Goal: Task Accomplishment & Management: Manage account settings

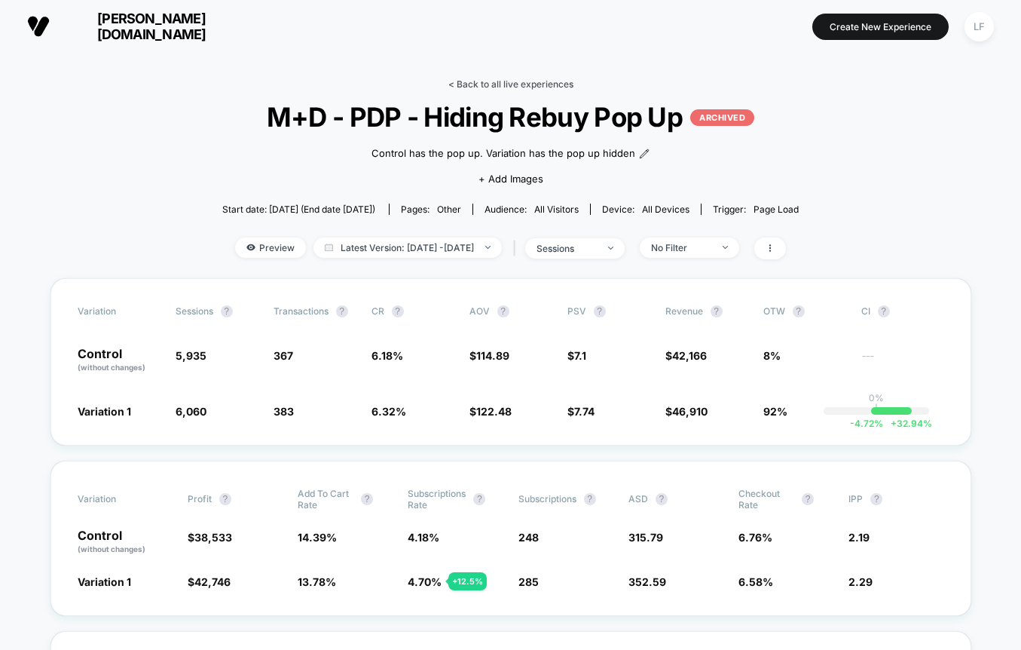
click at [520, 83] on link "< Back to all live experiences" at bounding box center [511, 83] width 125 height 11
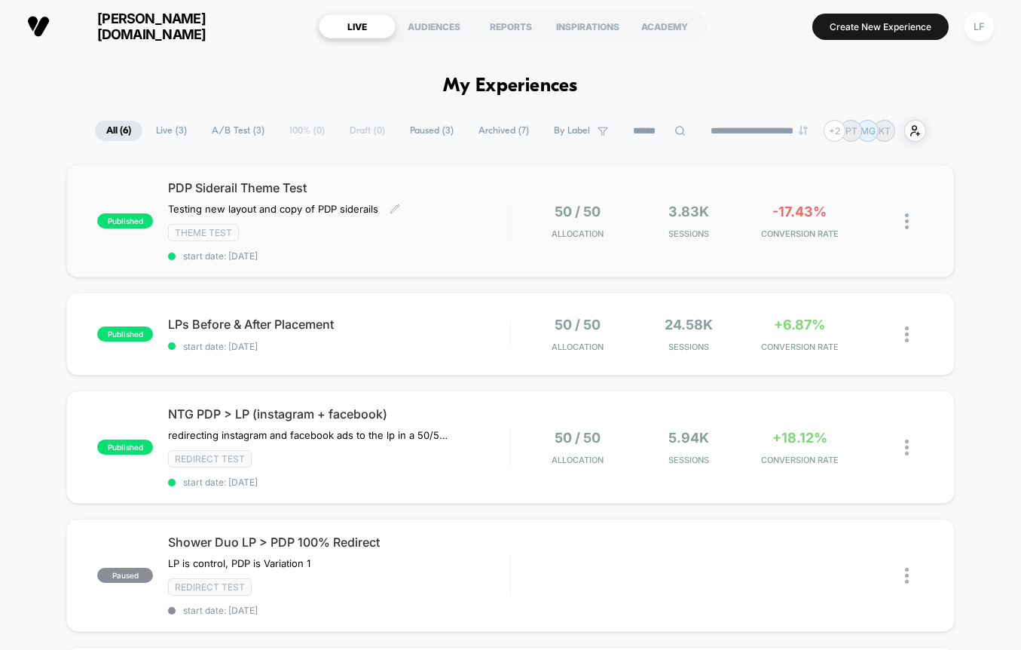
click at [475, 229] on div "Theme Test" at bounding box center [339, 232] width 342 height 17
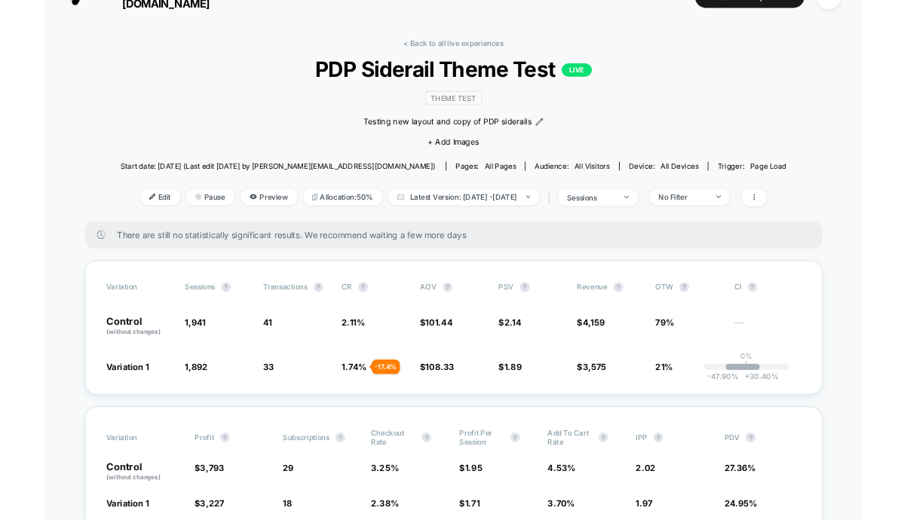
scroll to position [38, 0]
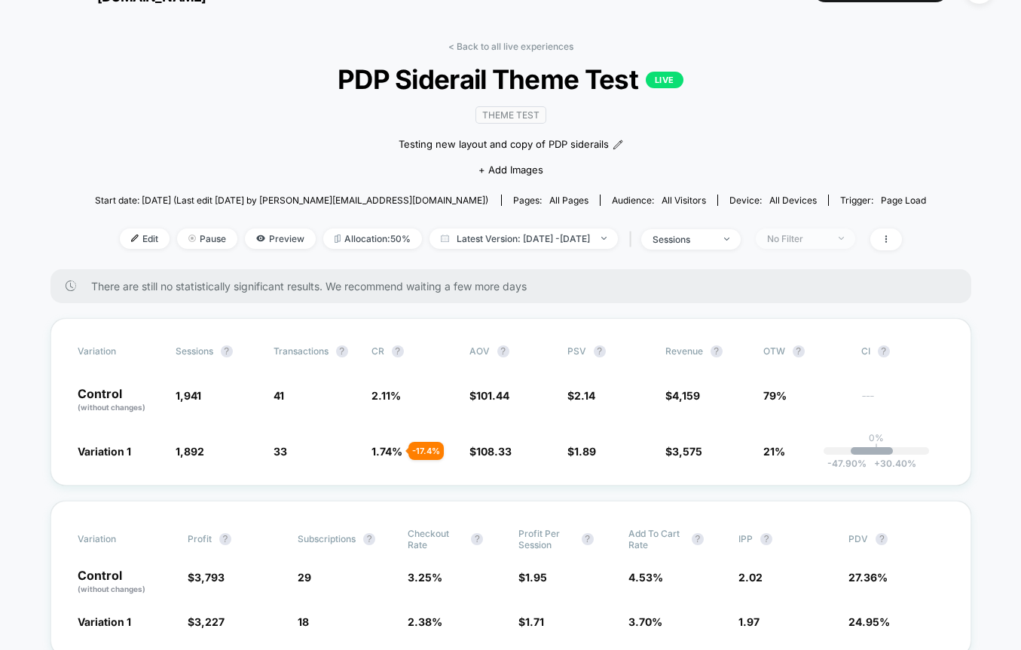
click at [800, 242] on span "No Filter" at bounding box center [806, 238] width 100 height 20
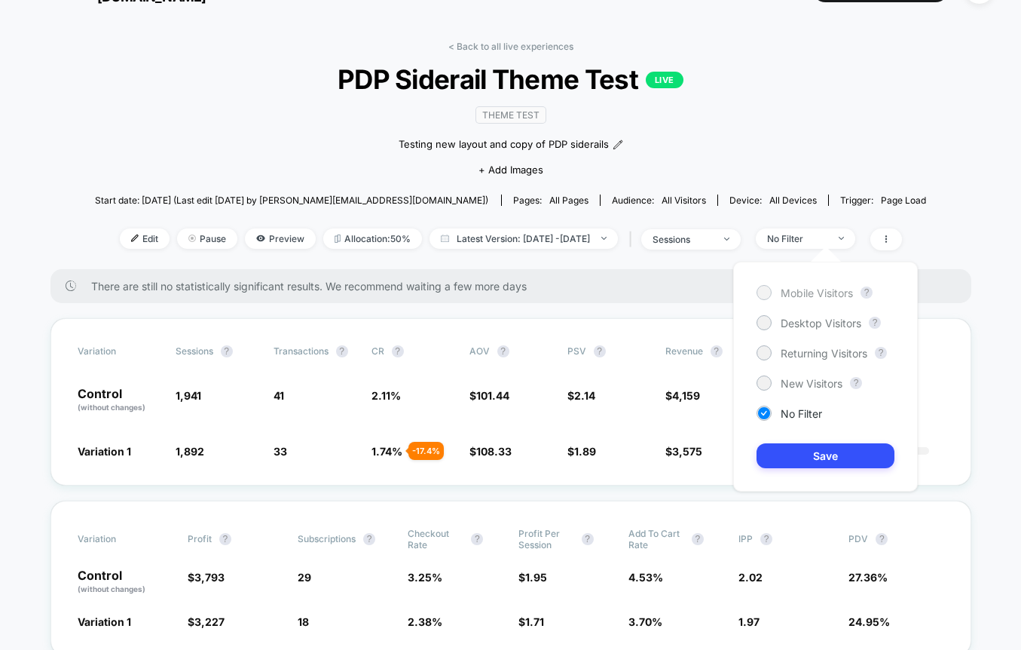
click at [813, 297] on span "Mobile Visitors" at bounding box center [817, 292] width 72 height 13
click at [815, 449] on button "Save" at bounding box center [826, 455] width 138 height 25
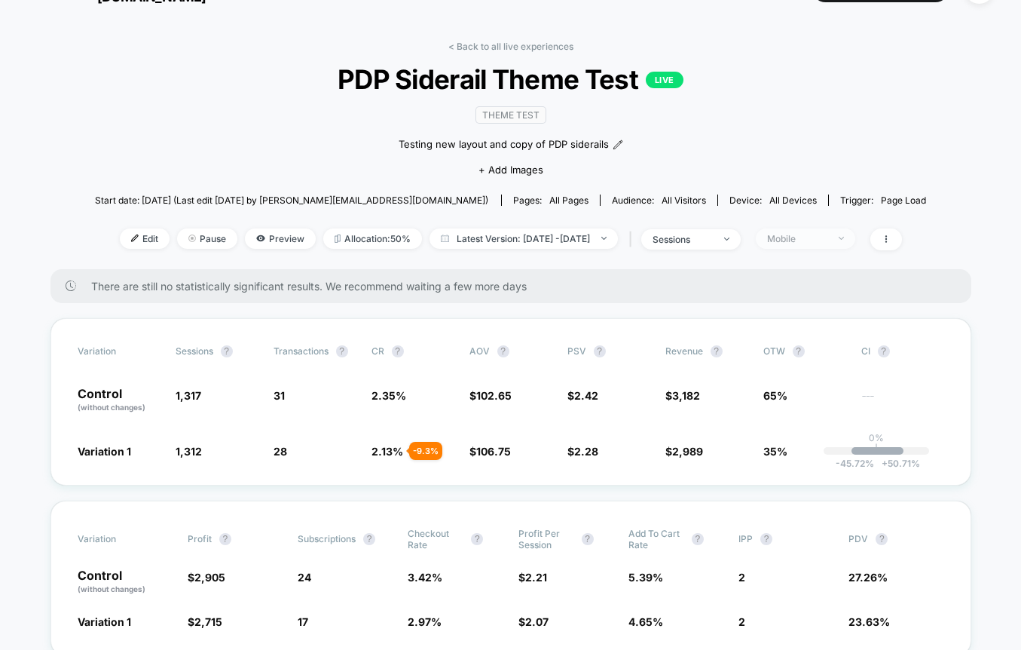
click at [825, 237] on div "Mobile" at bounding box center [797, 238] width 60 height 11
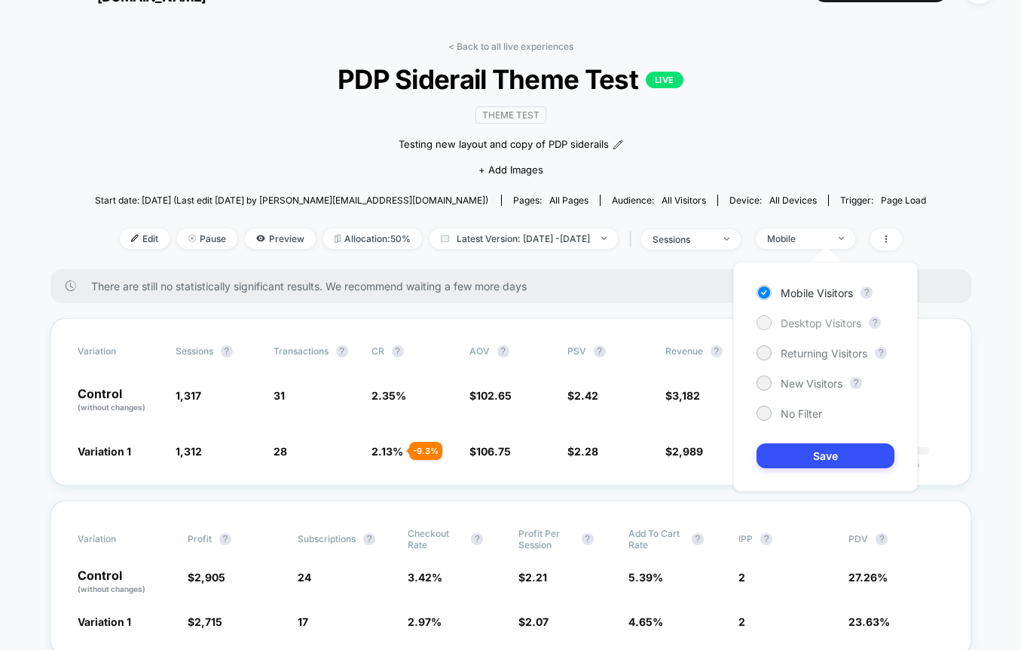
click at [842, 325] on span "Desktop Visitors" at bounding box center [821, 323] width 81 height 13
click at [827, 450] on button "Save" at bounding box center [826, 455] width 138 height 25
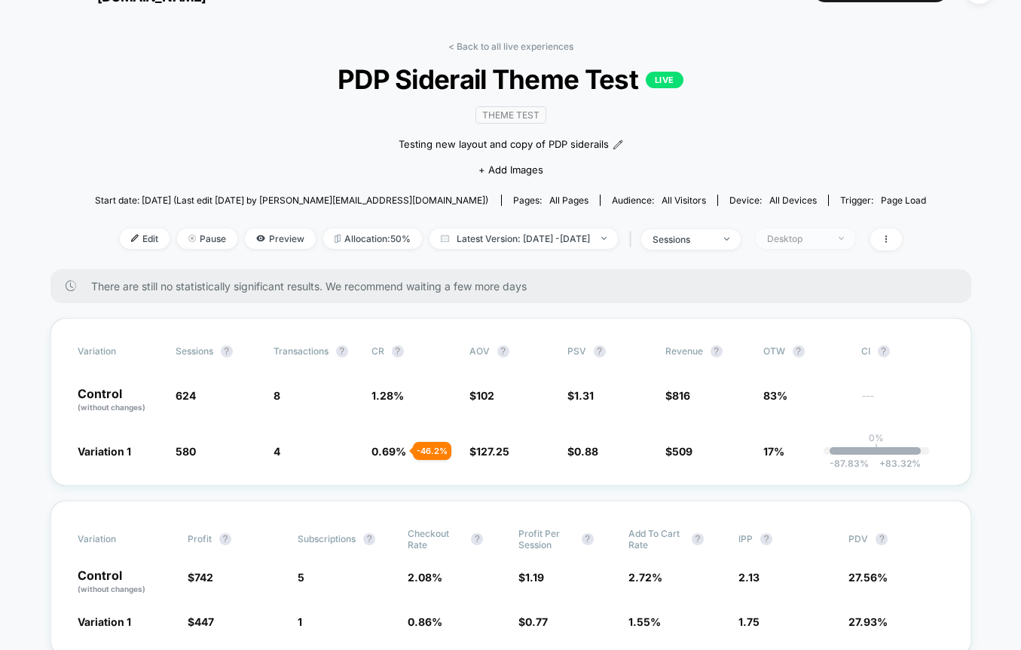
click at [809, 240] on div "Desktop" at bounding box center [797, 238] width 60 height 11
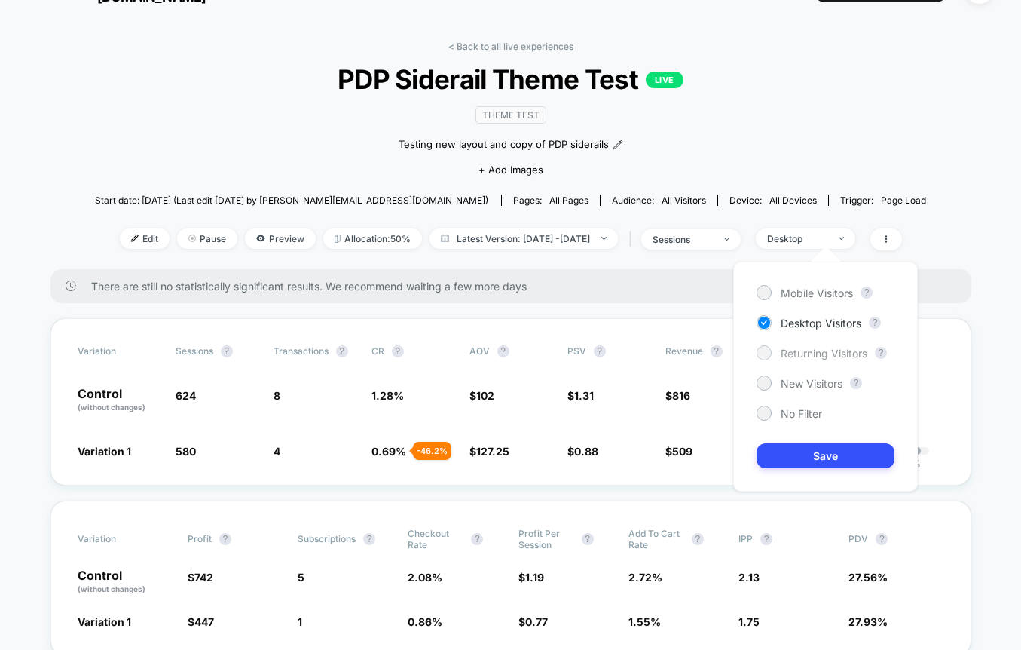
click at [818, 355] on span "Returning Visitors" at bounding box center [824, 353] width 87 height 13
click at [823, 451] on button "Save" at bounding box center [826, 455] width 138 height 25
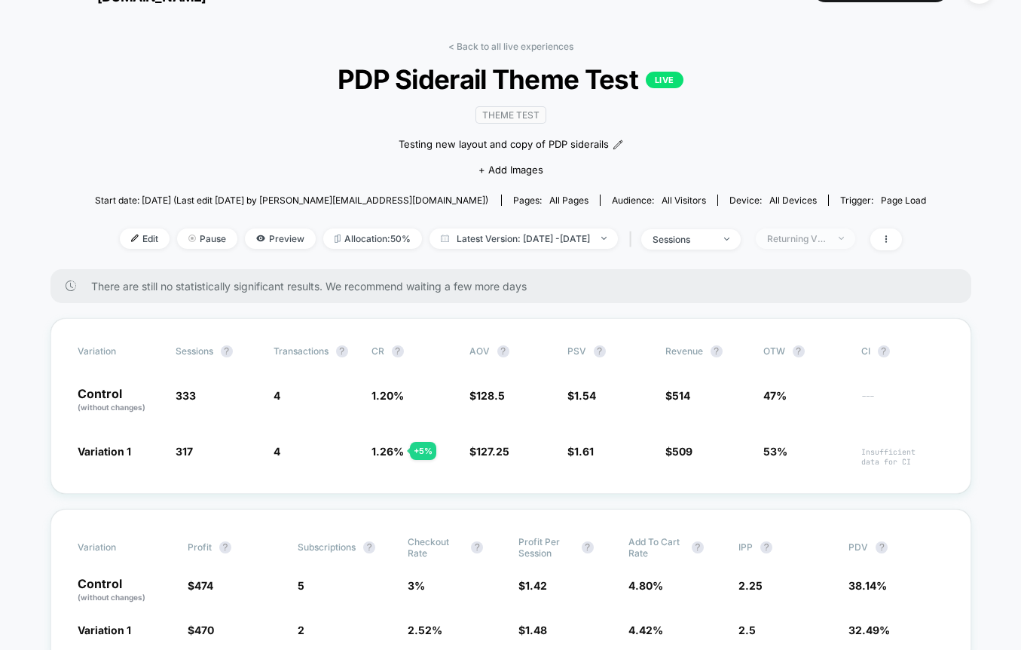
click at [825, 236] on div "Returning Visitors" at bounding box center [797, 238] width 60 height 11
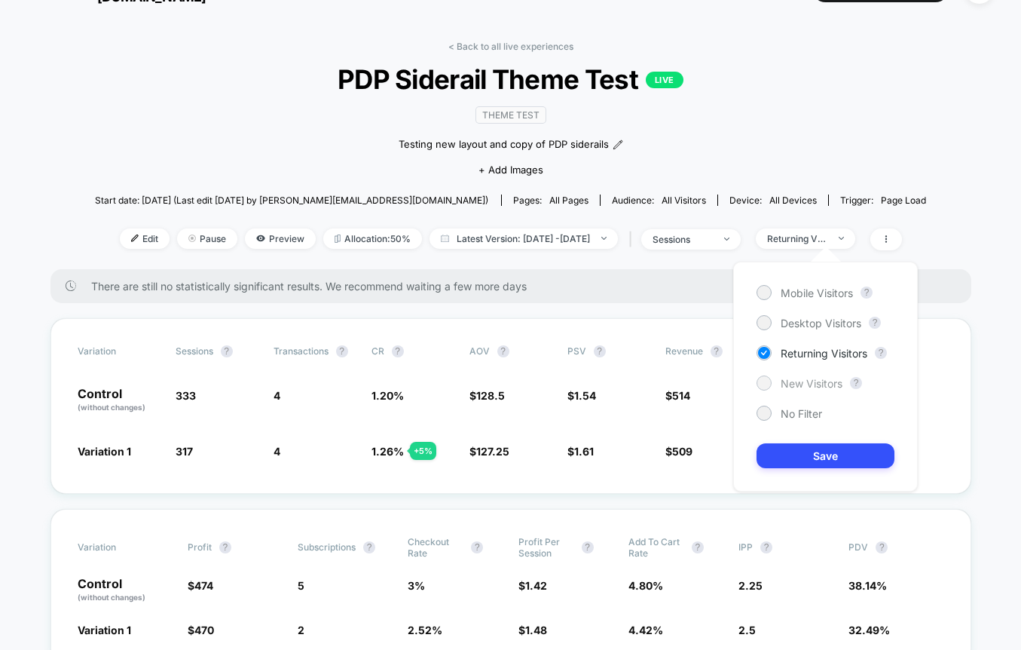
click at [840, 383] on span "New Visitors" at bounding box center [812, 383] width 62 height 13
click at [831, 461] on button "Save" at bounding box center [826, 455] width 138 height 25
